Goal: Task Accomplishment & Management: Use online tool/utility

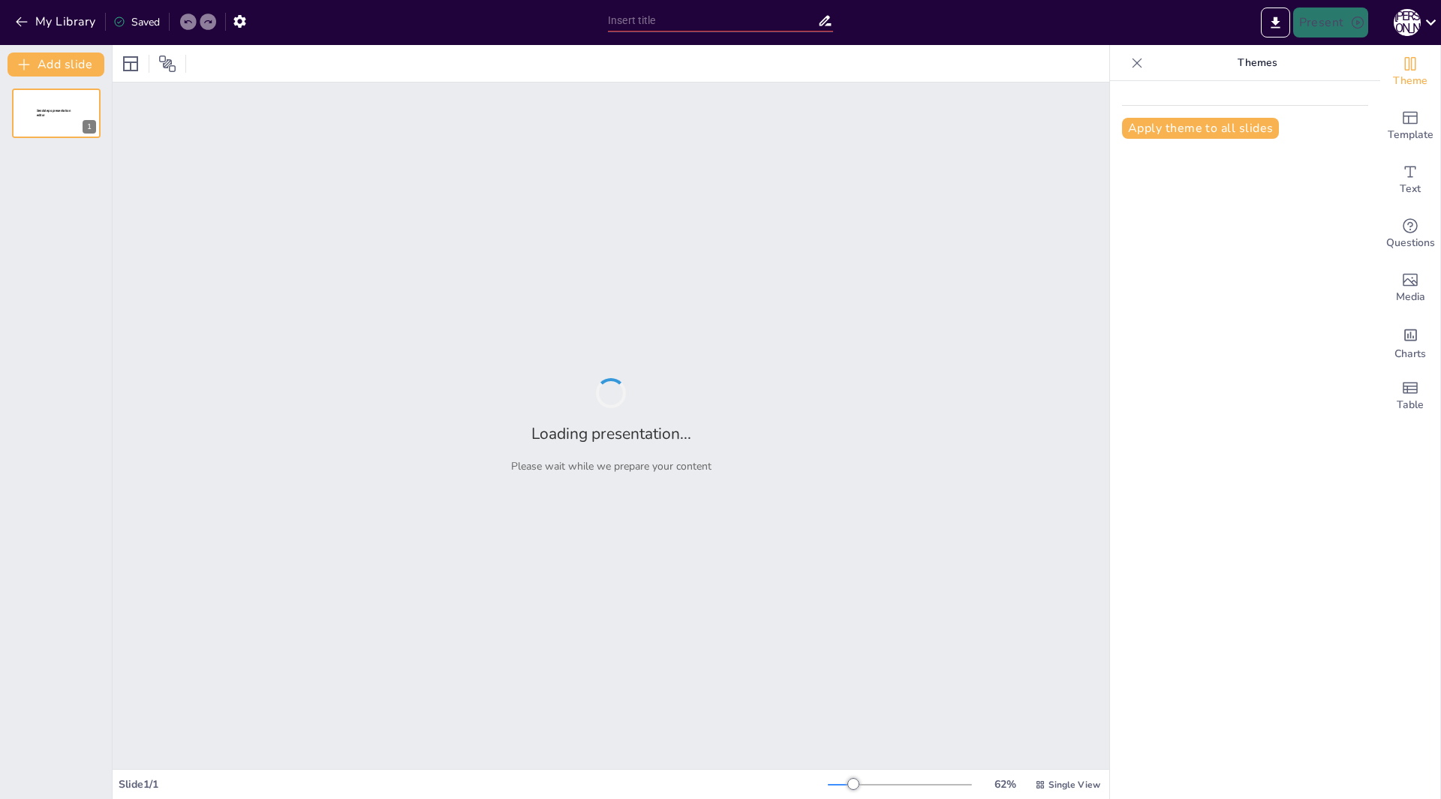
type input "Сучасні методи виявлення тіньового флоту РФ: аналіз та перспективи"
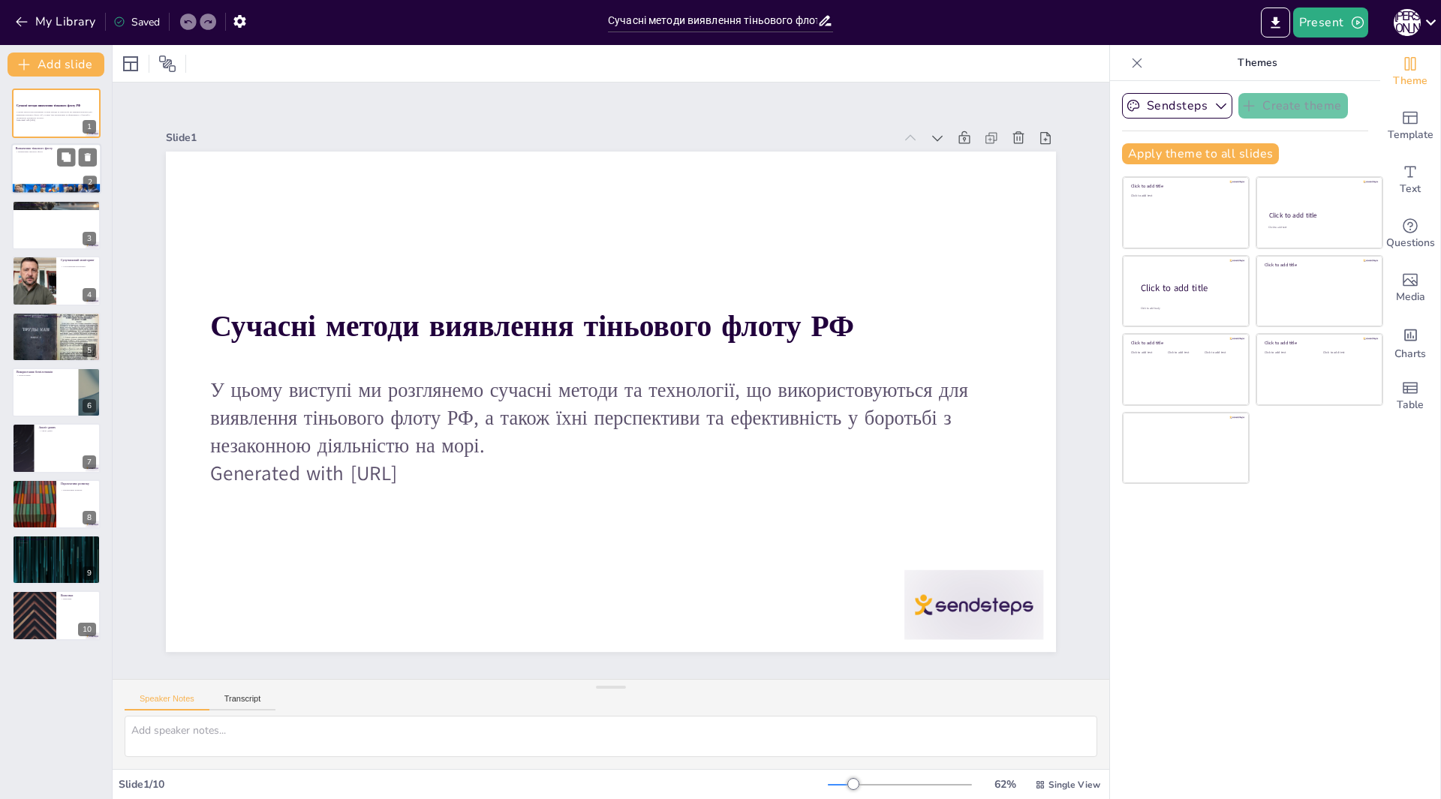
click at [50, 177] on div at bounding box center [56, 169] width 90 height 51
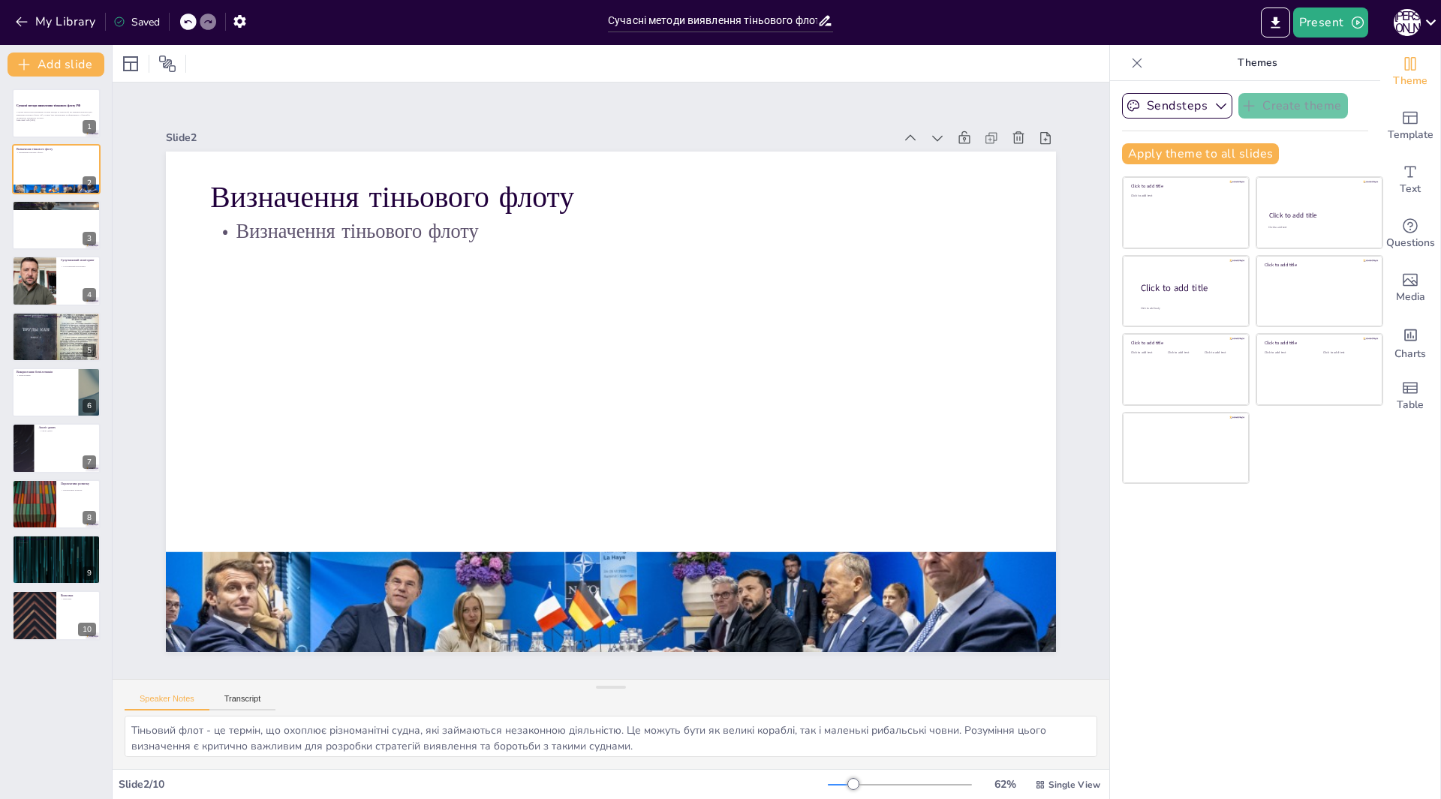
click at [50, 254] on div "Сучасні методи виявлення тіньового флоту РФ У цьому виступі ми розглянемо сучас…" at bounding box center [56, 365] width 112 height 552
click at [49, 233] on div at bounding box center [56, 225] width 90 height 51
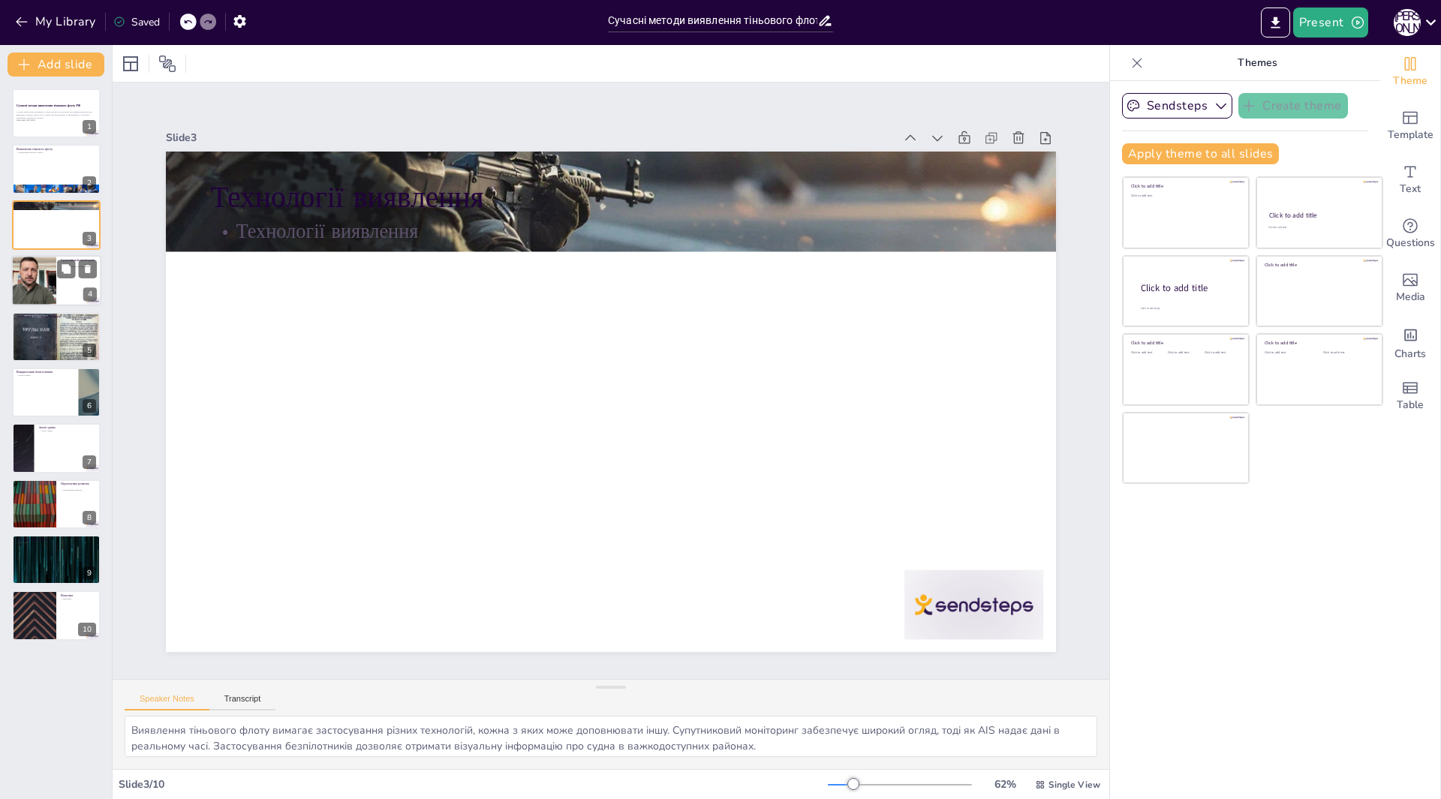
click at [48, 271] on div at bounding box center [34, 280] width 91 height 51
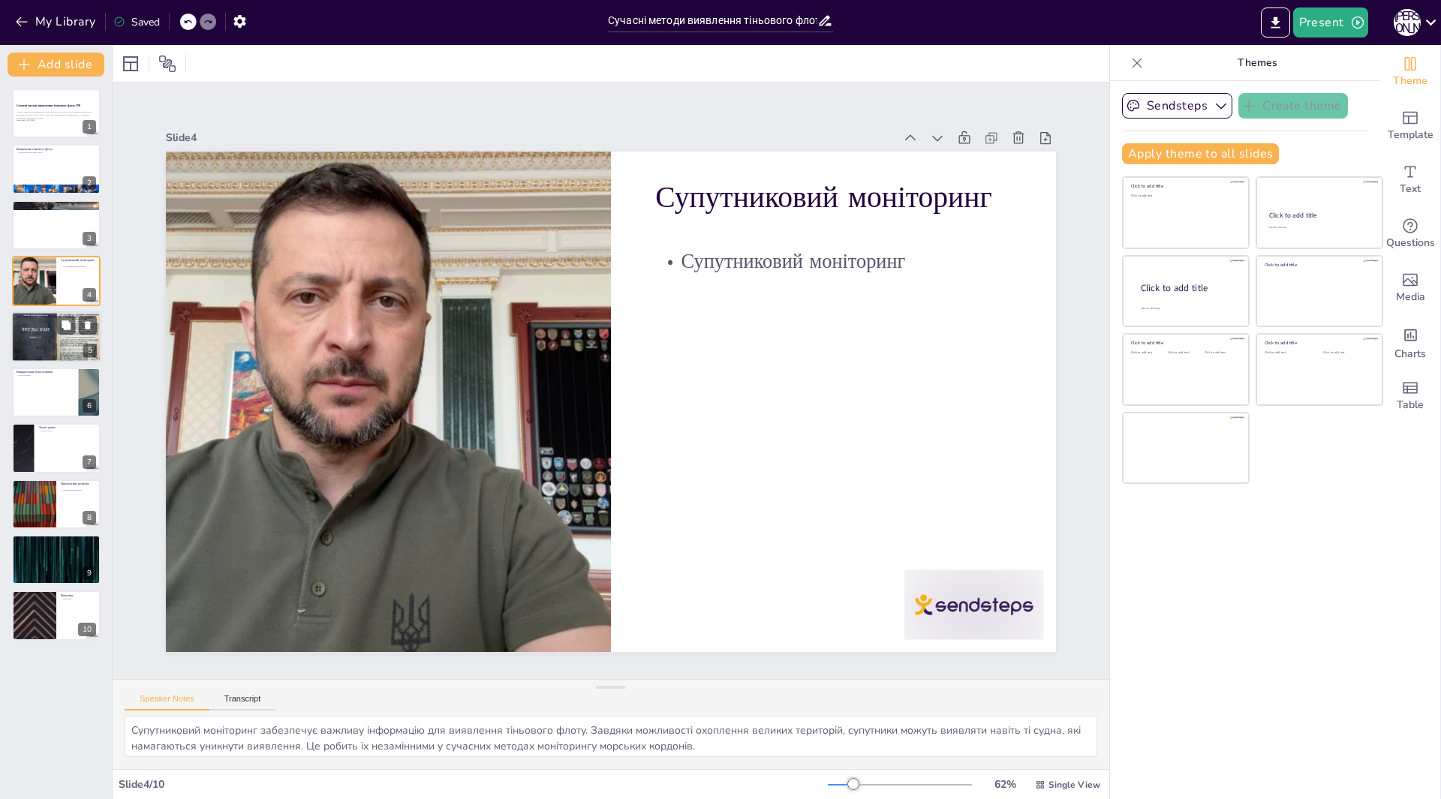
click at [37, 341] on div at bounding box center [56, 336] width 90 height 65
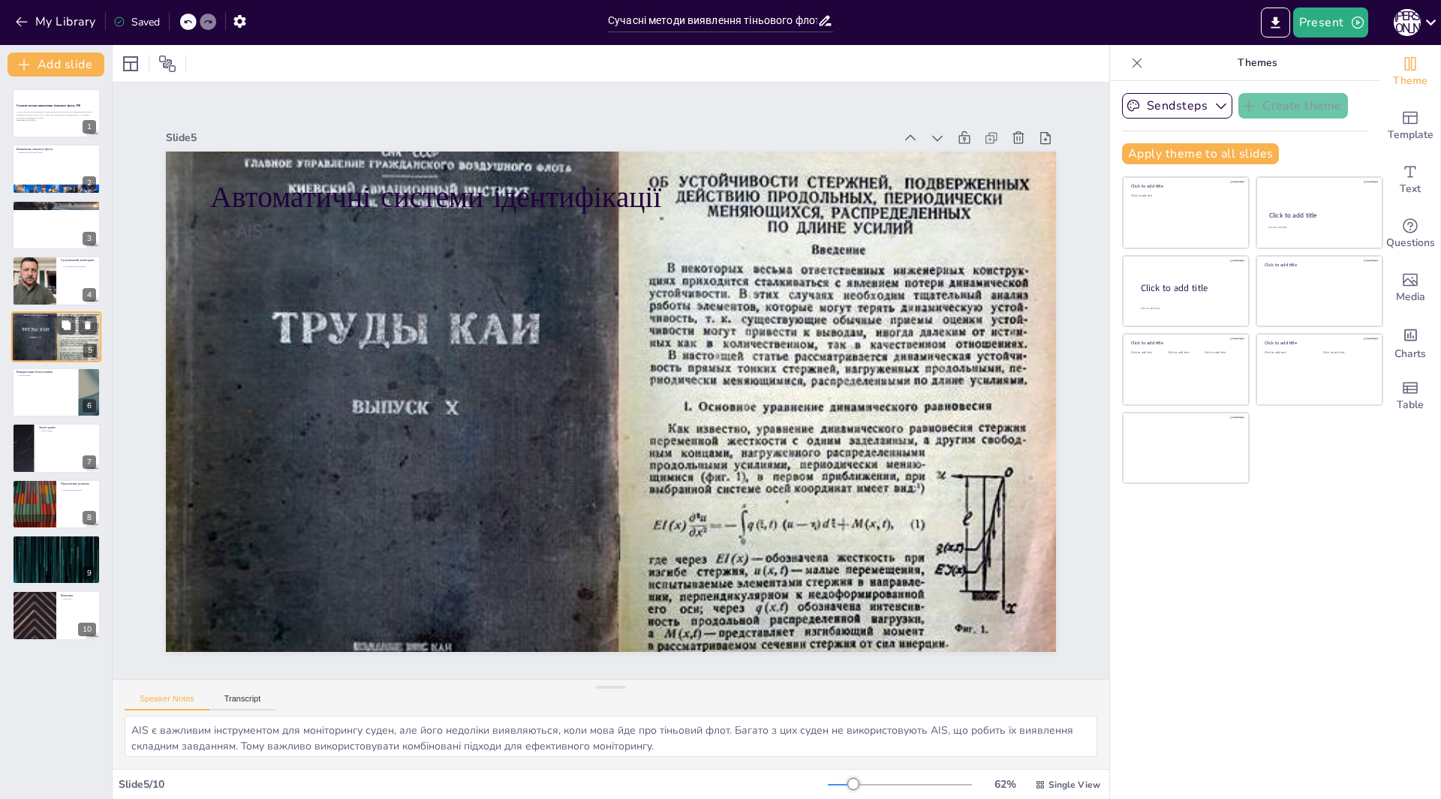
click at [33, 353] on div at bounding box center [56, 336] width 90 height 65
click at [30, 383] on div at bounding box center [56, 392] width 90 height 51
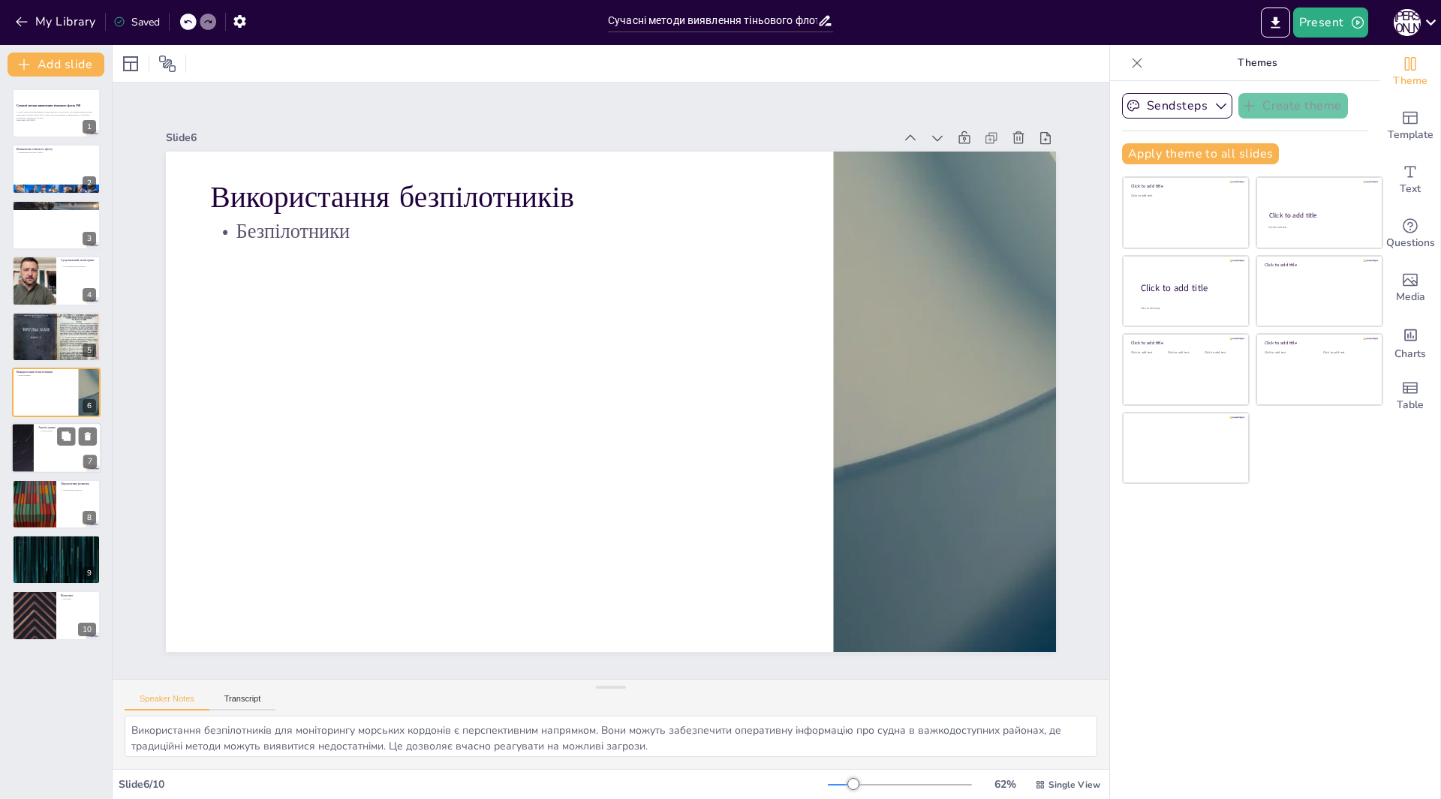
click at [27, 441] on div at bounding box center [22, 448] width 90 height 51
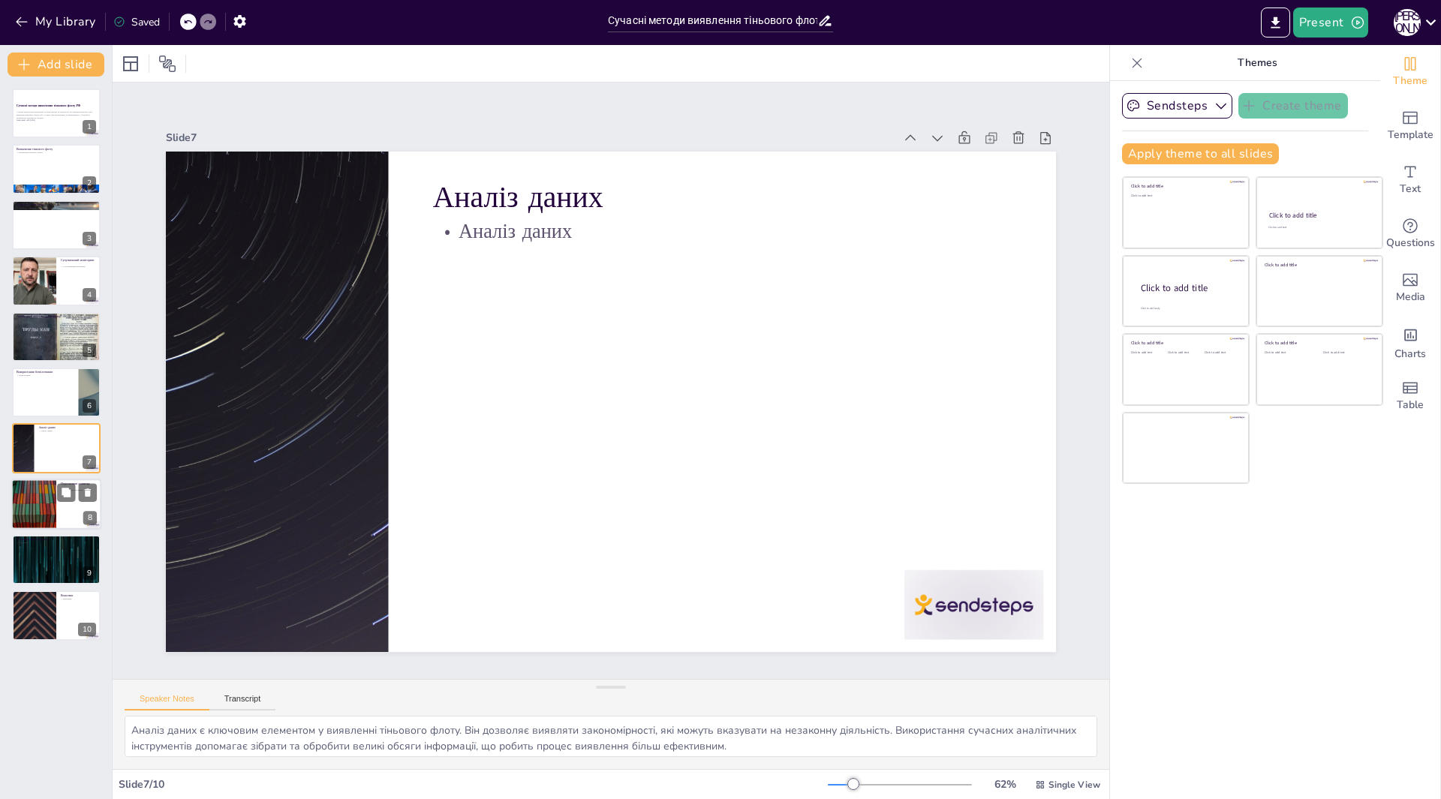
click at [27, 518] on div at bounding box center [34, 504] width 90 height 51
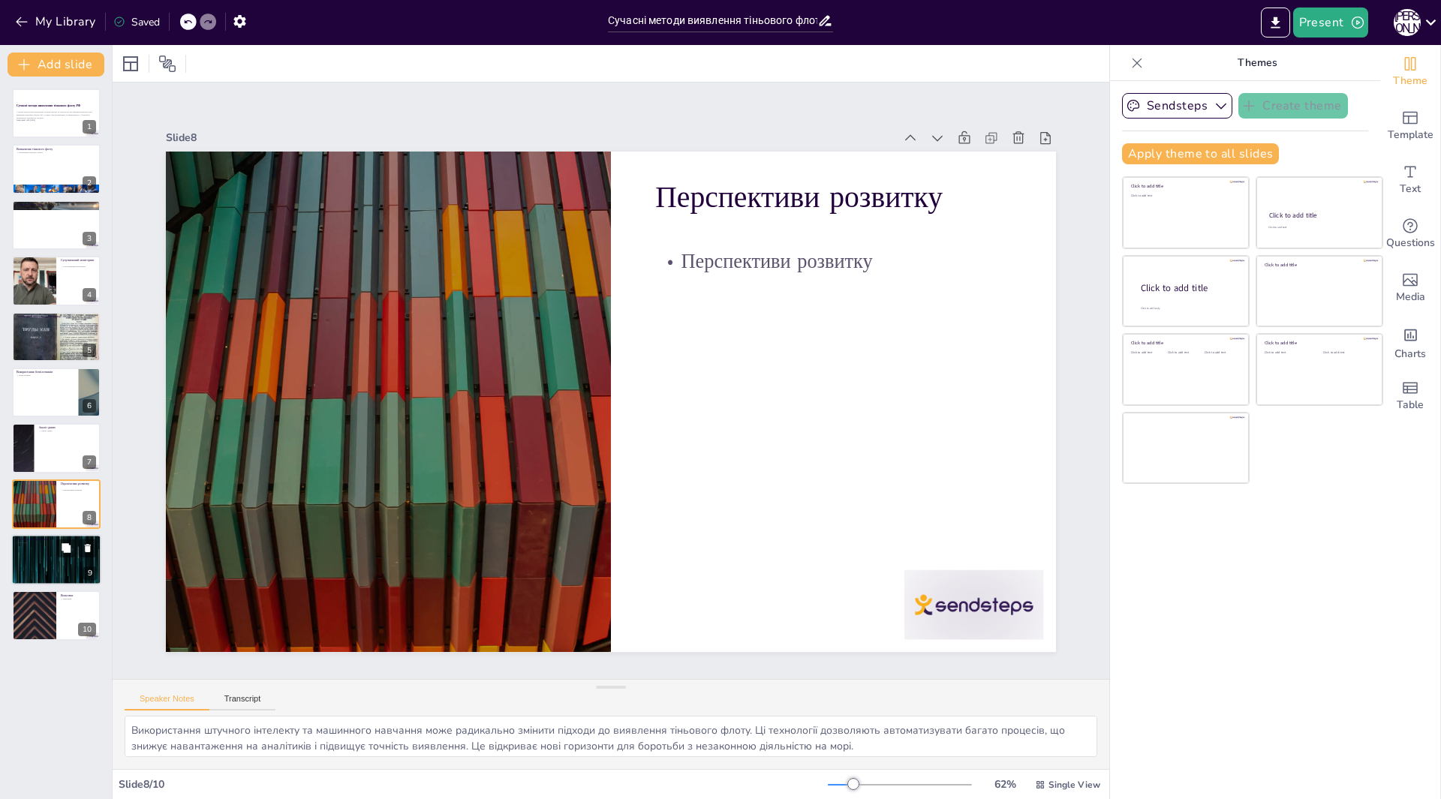
click at [27, 548] on div at bounding box center [56, 559] width 90 height 51
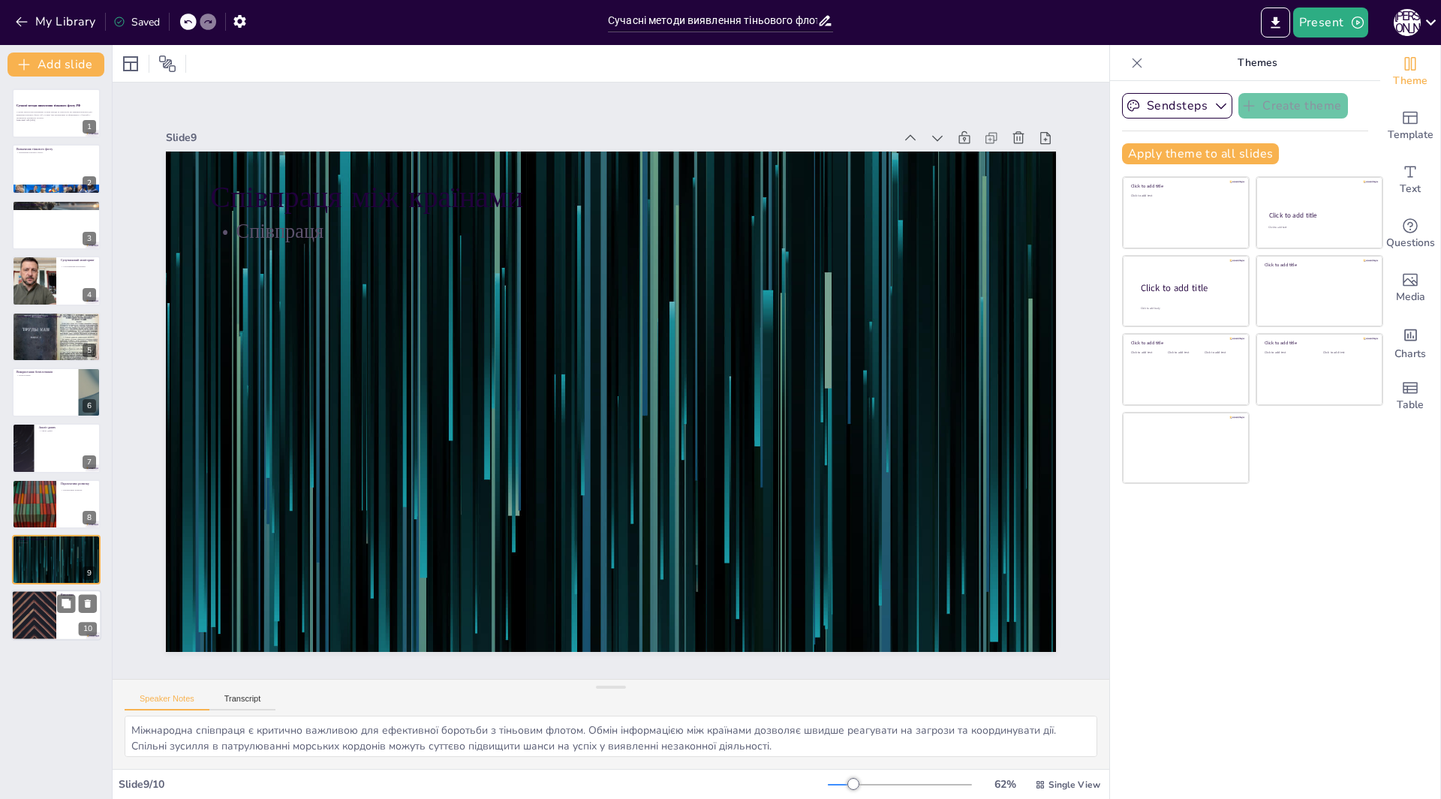
click at [33, 592] on div at bounding box center [34, 615] width 90 height 51
type textarea "Висновки нашої презентації підкреслюють важливість постійного вдосконалення мет…"
